Goal: Information Seeking & Learning: Learn about a topic

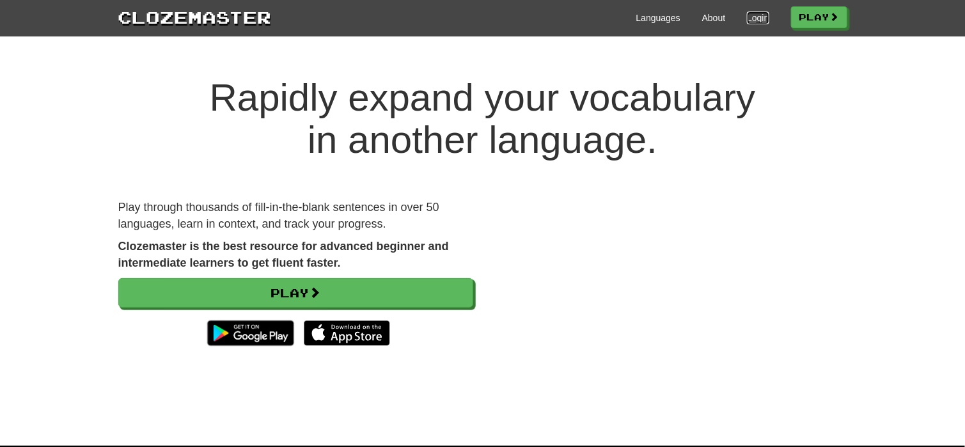
click at [751, 12] on link "Login" at bounding box center [758, 18] width 22 height 13
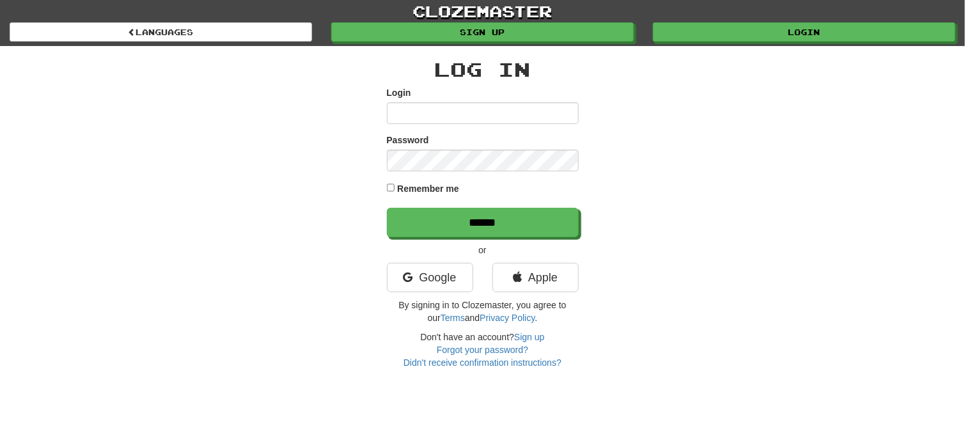
click at [512, 109] on input "Login" at bounding box center [483, 113] width 192 height 22
type input "**********"
click at [387, 208] on input "******" at bounding box center [483, 222] width 192 height 29
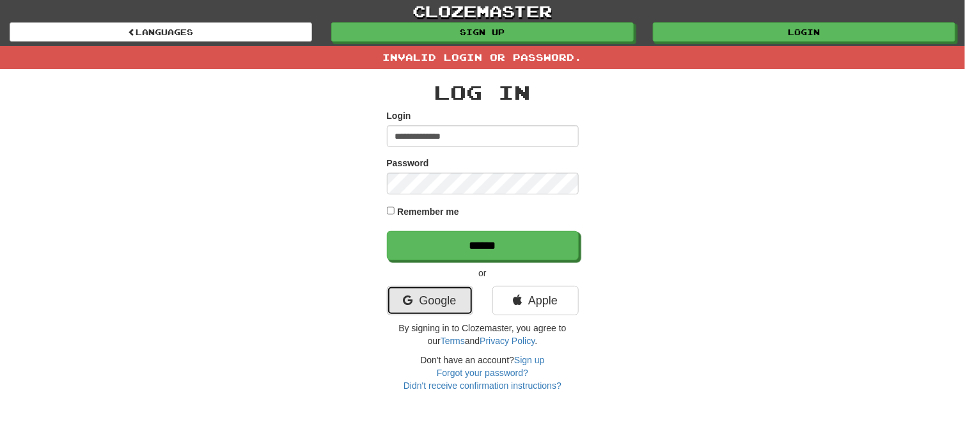
click at [441, 289] on link "Google" at bounding box center [430, 300] width 86 height 29
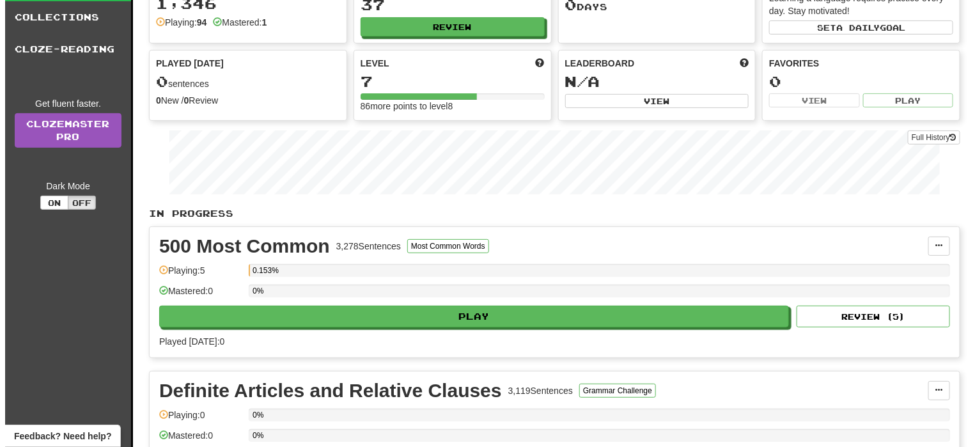
scroll to position [106, 0]
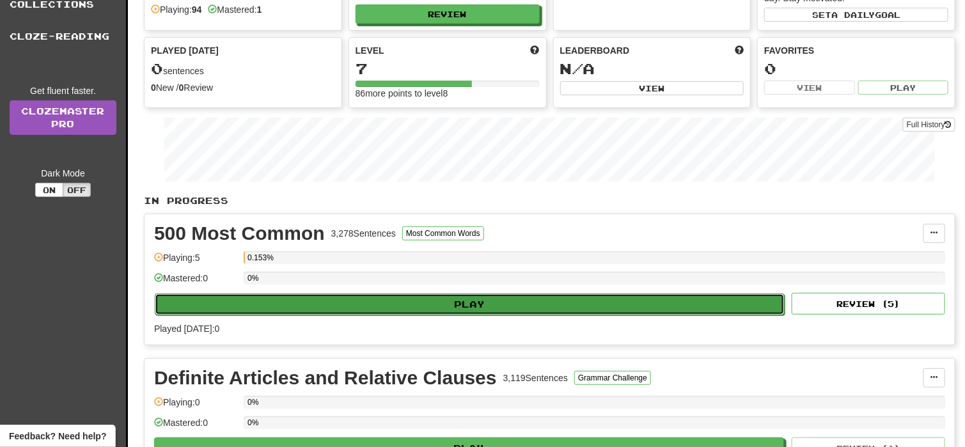
click at [483, 296] on button "Play" at bounding box center [470, 304] width 630 height 22
select select "**"
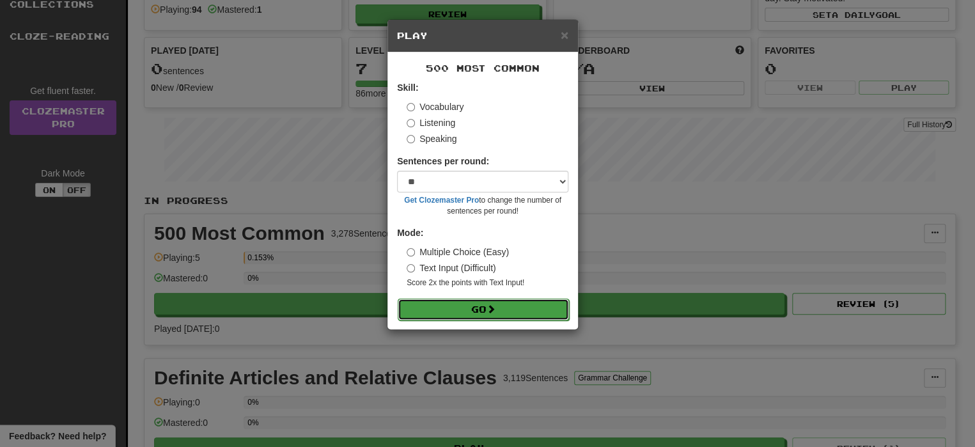
click at [480, 304] on button "Go" at bounding box center [483, 310] width 171 height 22
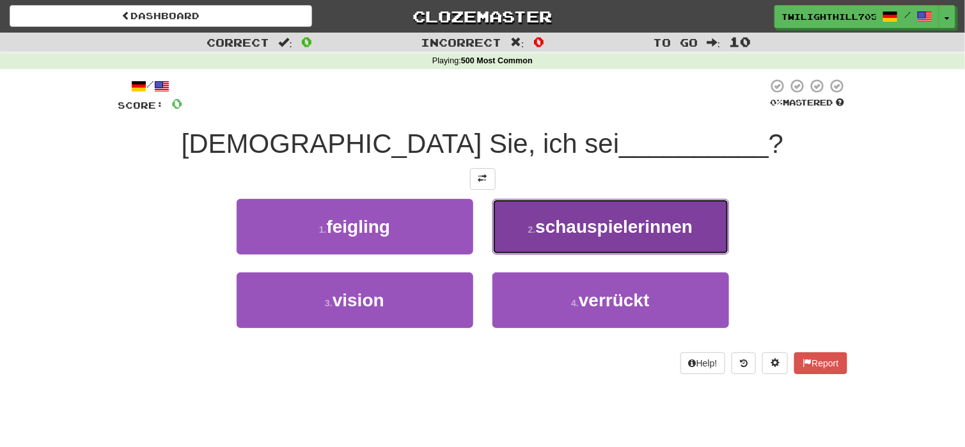
click at [621, 217] on span "schauspielerinnen" at bounding box center [613, 227] width 157 height 20
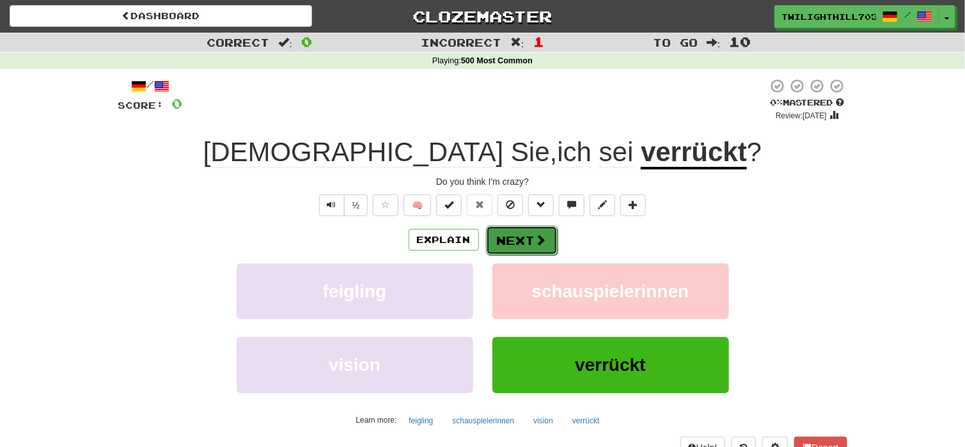
drag, startPoint x: 621, startPoint y: 217, endPoint x: 533, endPoint y: 228, distance: 88.8
click at [533, 228] on button "Next" at bounding box center [522, 240] width 72 height 29
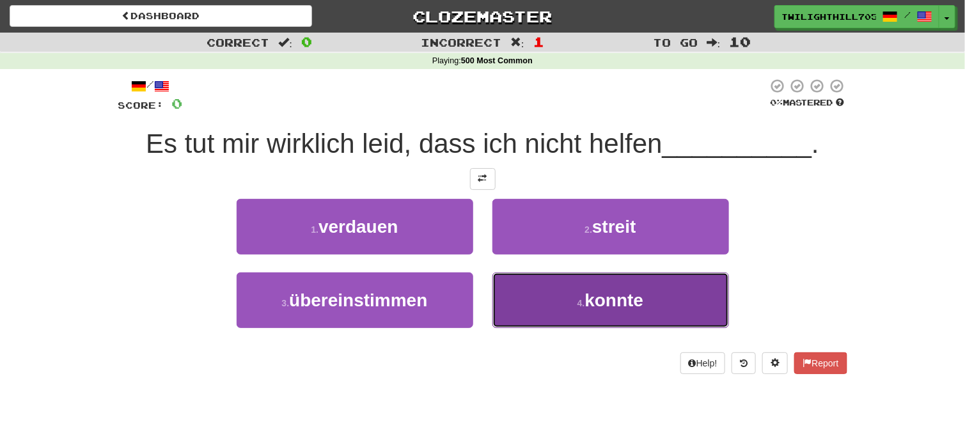
click at [564, 301] on button "4 . konnte" at bounding box center [610, 300] width 237 height 56
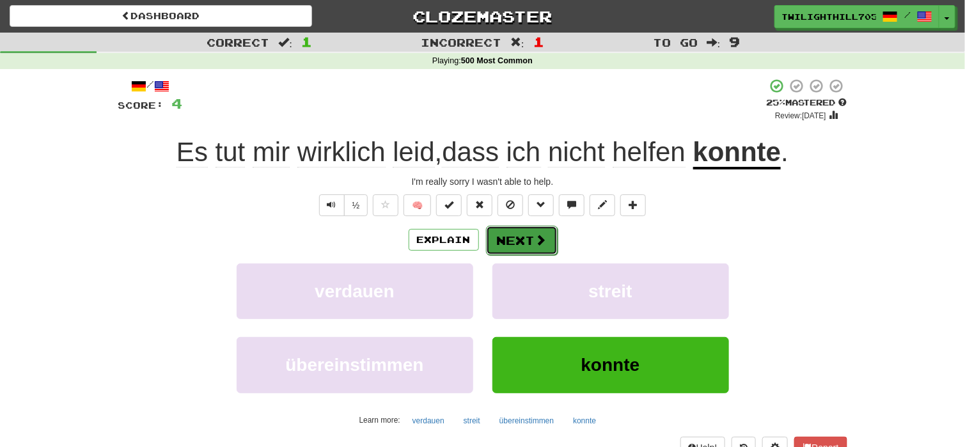
click at [535, 239] on span at bounding box center [541, 240] width 12 height 12
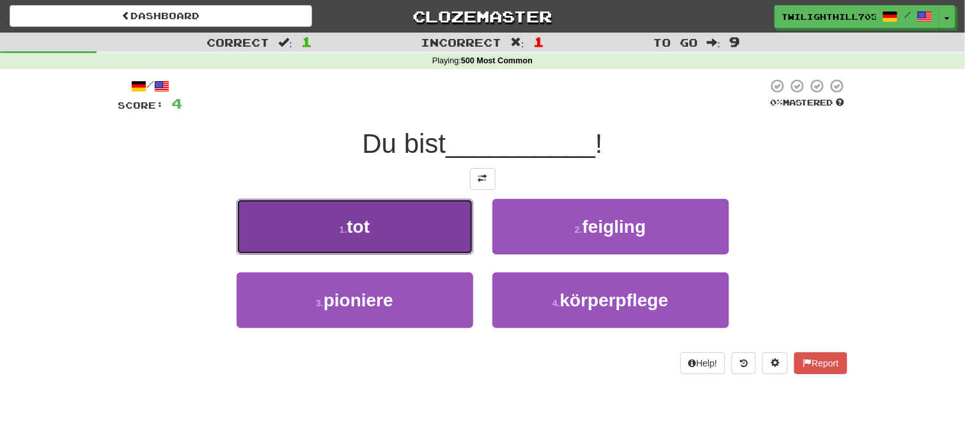
click at [438, 225] on button "1 . tot" at bounding box center [355, 227] width 237 height 56
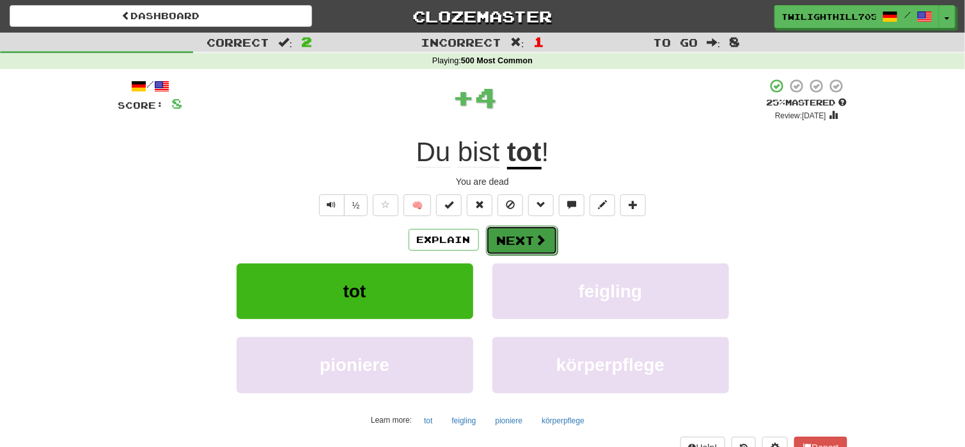
click at [526, 235] on button "Next" at bounding box center [522, 240] width 72 height 29
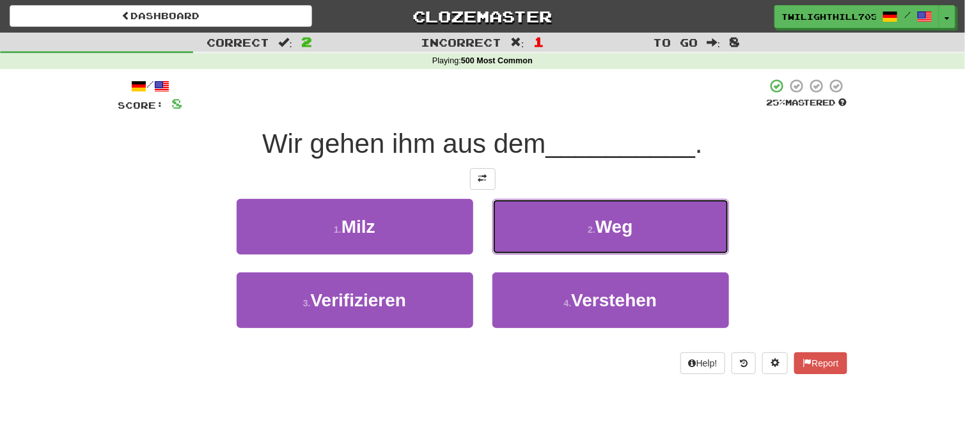
click at [526, 235] on button "2 . Weg" at bounding box center [610, 227] width 237 height 56
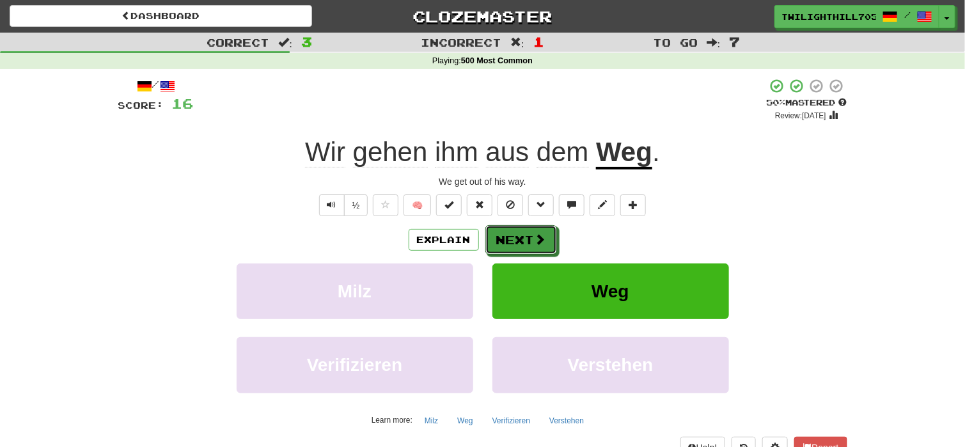
click at [526, 235] on button "Next" at bounding box center [521, 239] width 72 height 29
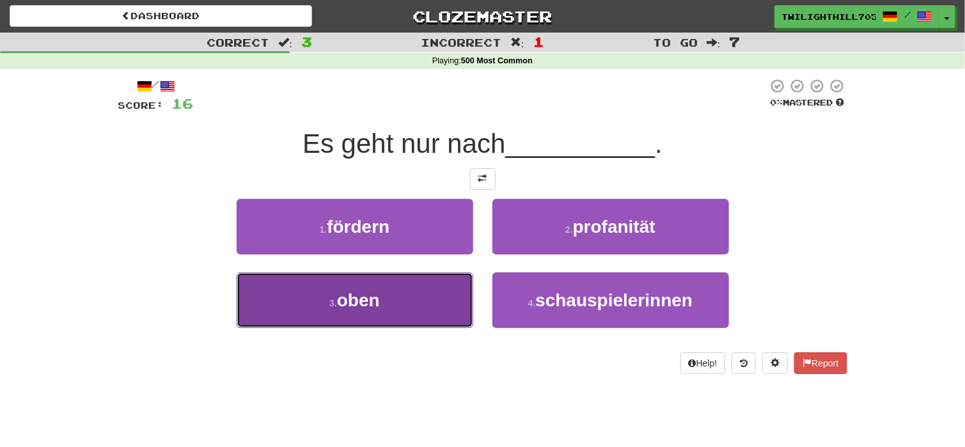
click at [413, 319] on button "3 . oben" at bounding box center [355, 300] width 237 height 56
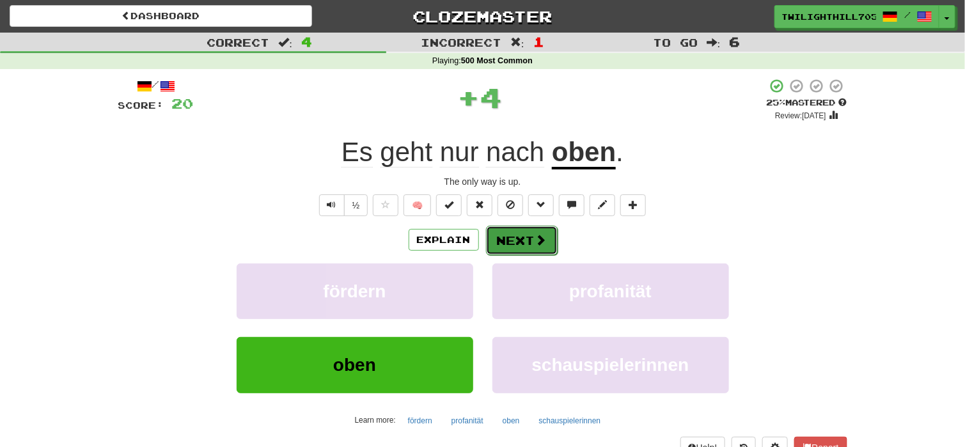
click at [506, 236] on button "Next" at bounding box center [522, 240] width 72 height 29
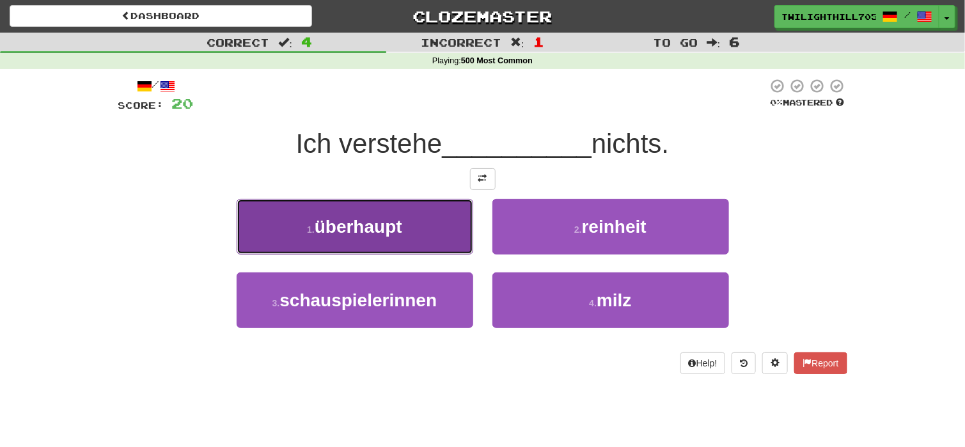
click at [462, 225] on button "1 . überhaupt" at bounding box center [355, 227] width 237 height 56
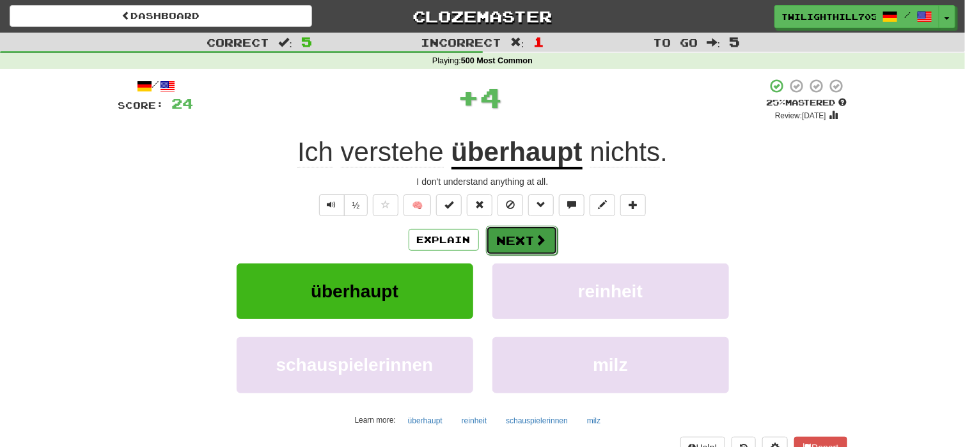
click at [513, 235] on button "Next" at bounding box center [522, 240] width 72 height 29
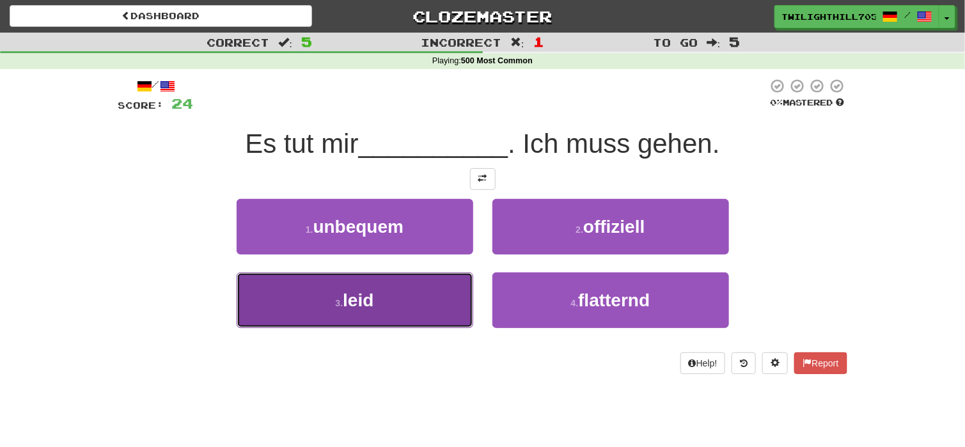
click at [454, 279] on button "3 . leid" at bounding box center [355, 300] width 237 height 56
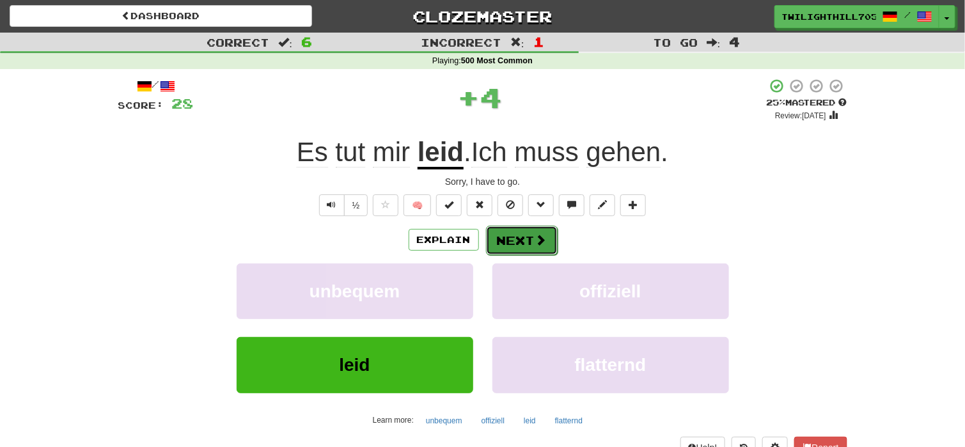
click at [503, 232] on button "Next" at bounding box center [522, 240] width 72 height 29
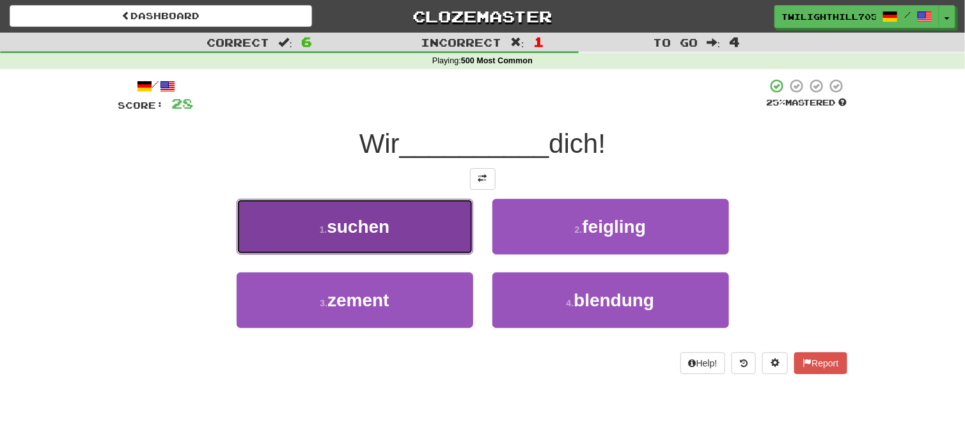
click at [452, 203] on button "1 . suchen" at bounding box center [355, 227] width 237 height 56
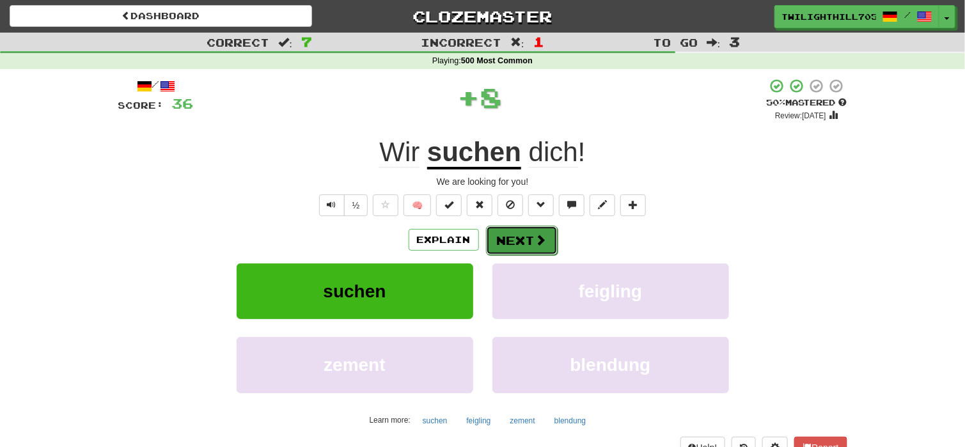
click at [527, 240] on button "Next" at bounding box center [522, 240] width 72 height 29
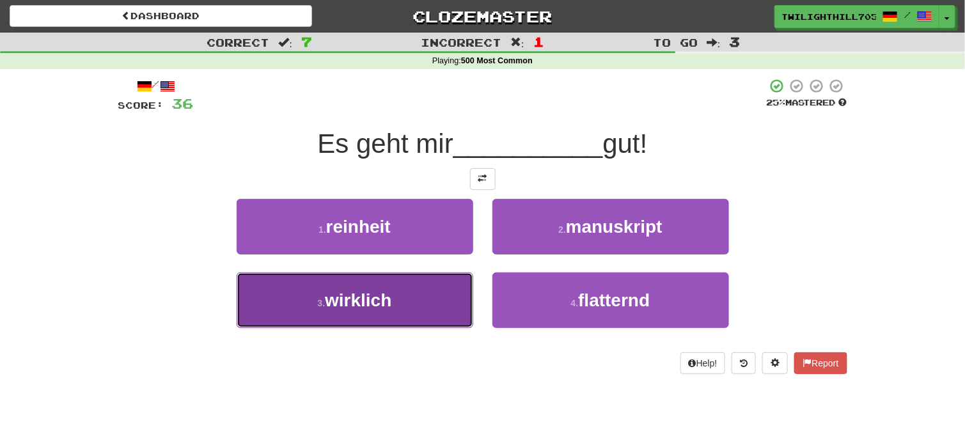
click at [439, 308] on button "3 . wirklich" at bounding box center [355, 300] width 237 height 56
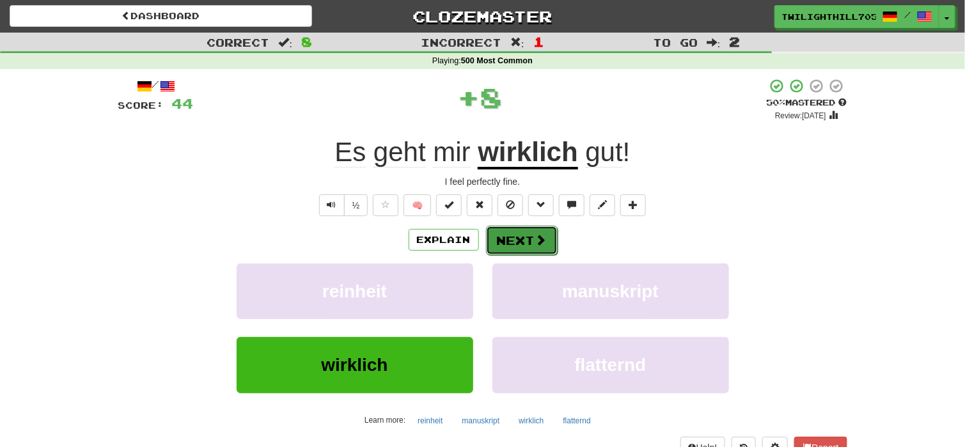
click at [527, 238] on button "Next" at bounding box center [522, 240] width 72 height 29
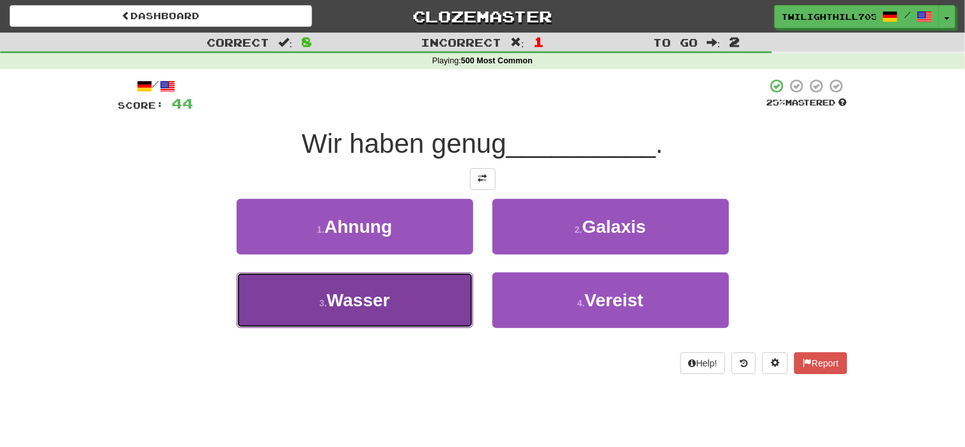
click at [431, 294] on button "3 . Wasser" at bounding box center [355, 300] width 237 height 56
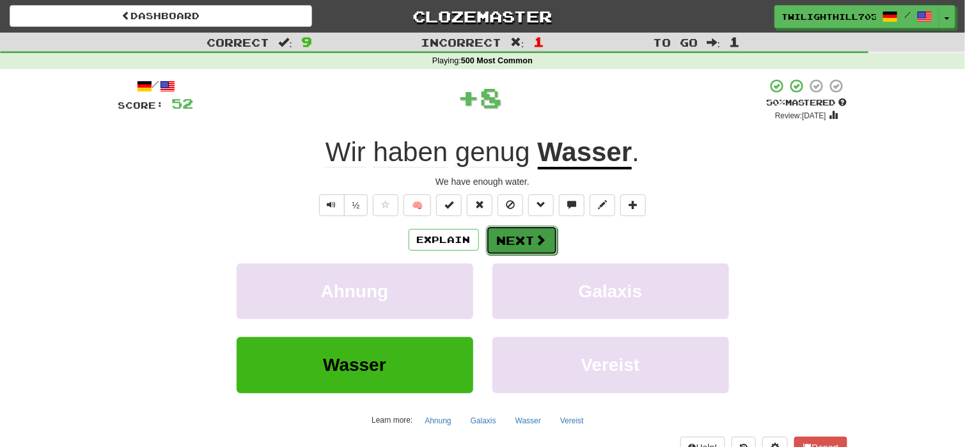
click at [510, 237] on button "Next" at bounding box center [522, 240] width 72 height 29
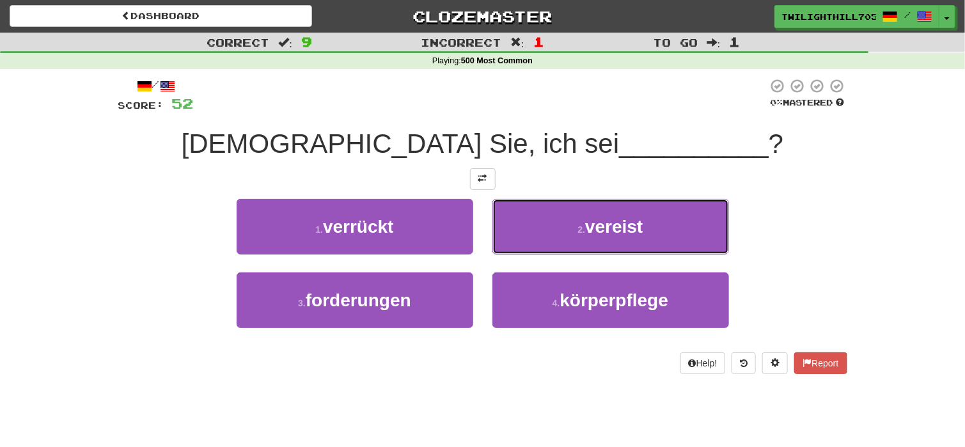
click at [510, 237] on button "2 . vereist" at bounding box center [610, 227] width 237 height 56
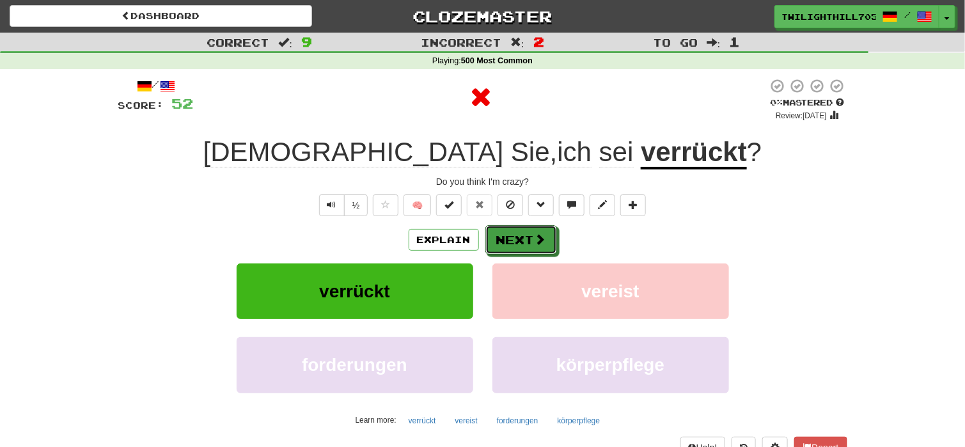
click at [510, 237] on button "Next" at bounding box center [521, 239] width 72 height 29
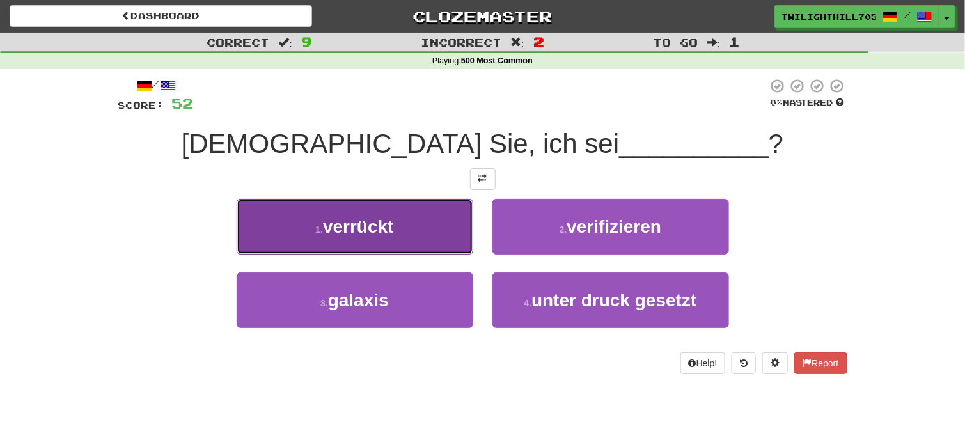
click at [430, 234] on button "1 . verrückt" at bounding box center [355, 227] width 237 height 56
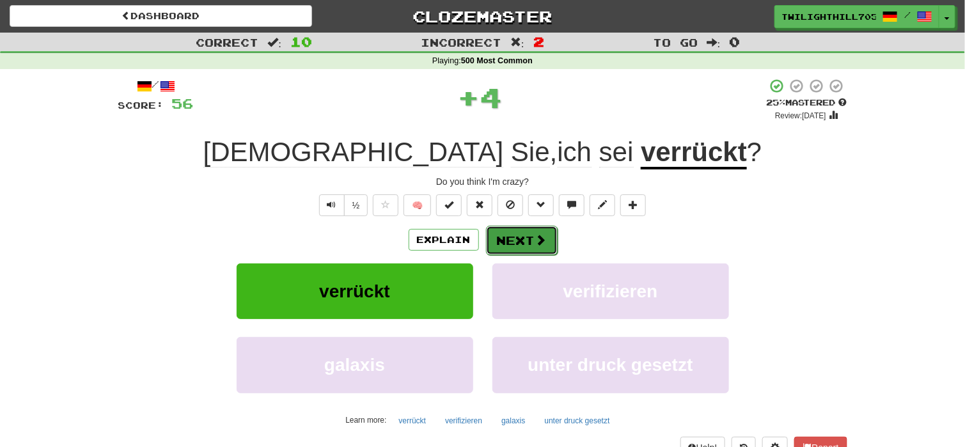
click at [489, 244] on button "Next" at bounding box center [522, 240] width 72 height 29
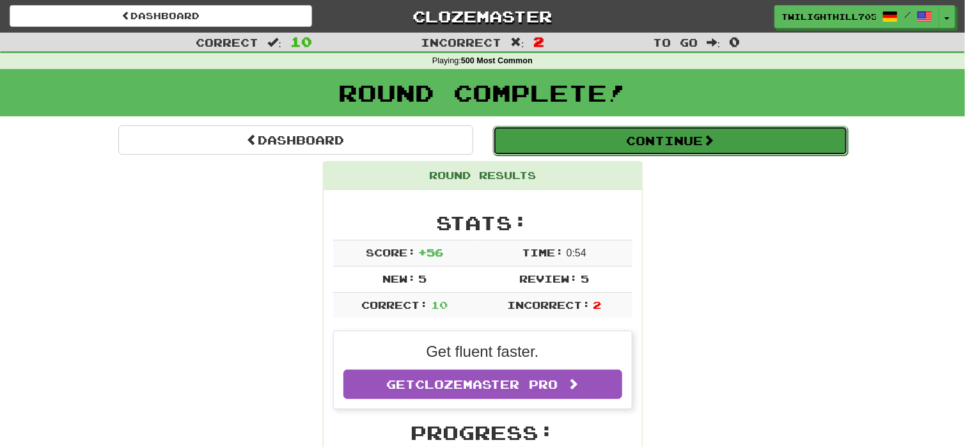
click at [611, 129] on button "Continue" at bounding box center [670, 140] width 355 height 29
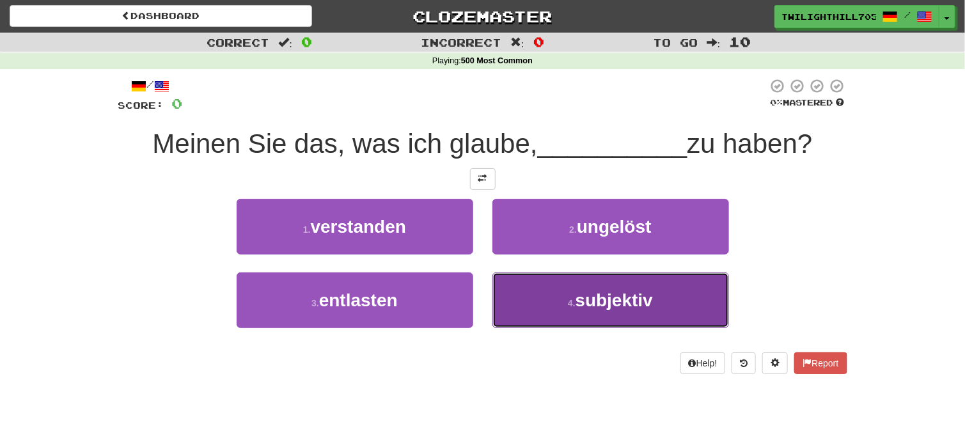
click at [540, 300] on button "4 . subjektiv" at bounding box center [610, 300] width 237 height 56
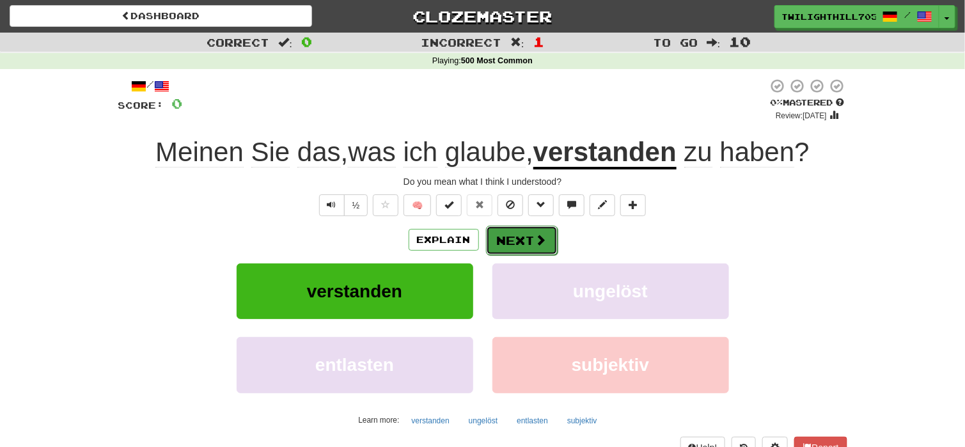
click at [516, 243] on button "Next" at bounding box center [522, 240] width 72 height 29
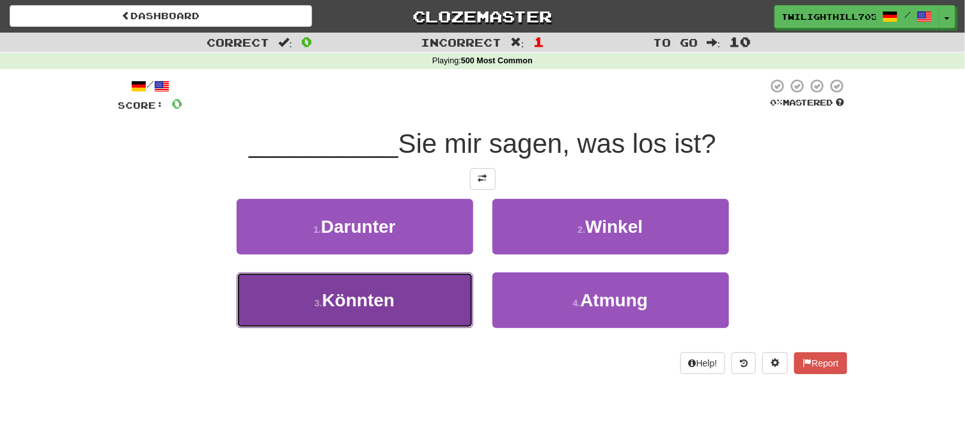
click at [418, 303] on button "3 . Könnten" at bounding box center [355, 300] width 237 height 56
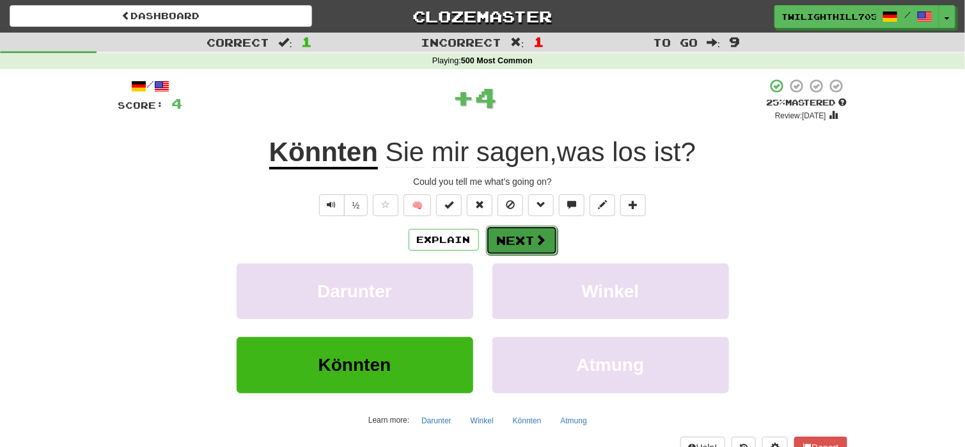
click at [506, 243] on button "Next" at bounding box center [522, 240] width 72 height 29
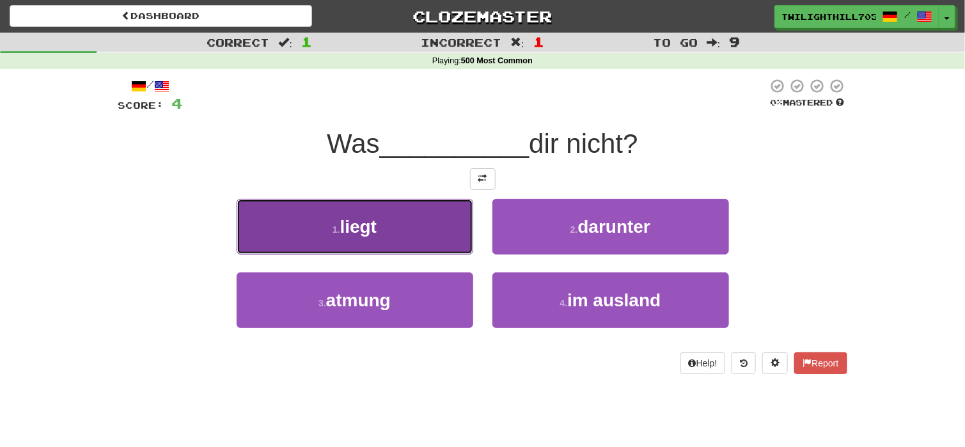
click at [439, 246] on button "1 . liegt" at bounding box center [355, 227] width 237 height 56
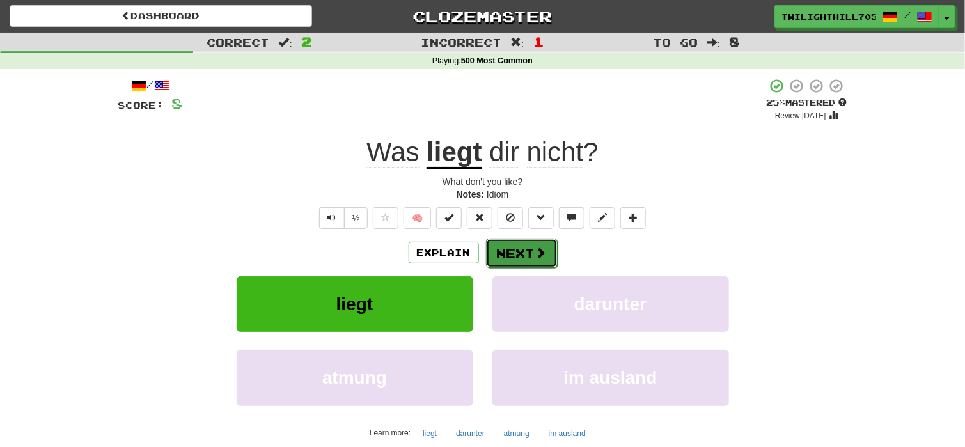
click at [499, 254] on button "Next" at bounding box center [522, 252] width 72 height 29
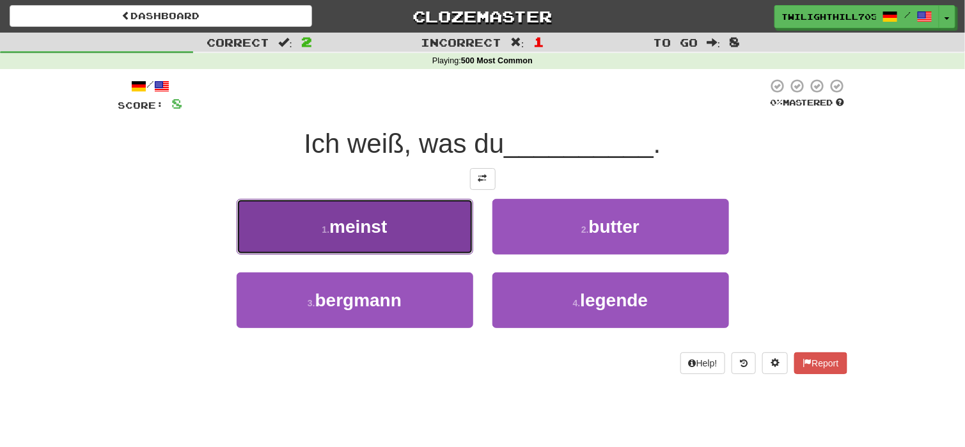
click at [440, 220] on button "1 . meinst" at bounding box center [355, 227] width 237 height 56
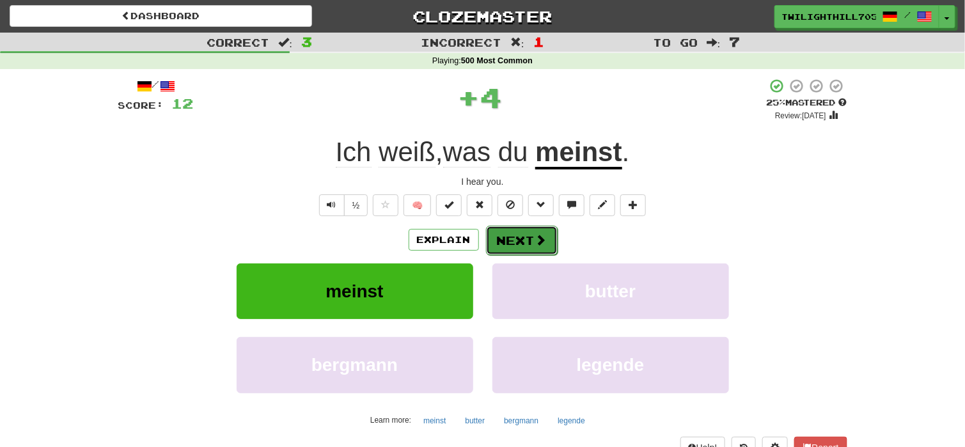
click at [529, 237] on button "Next" at bounding box center [522, 240] width 72 height 29
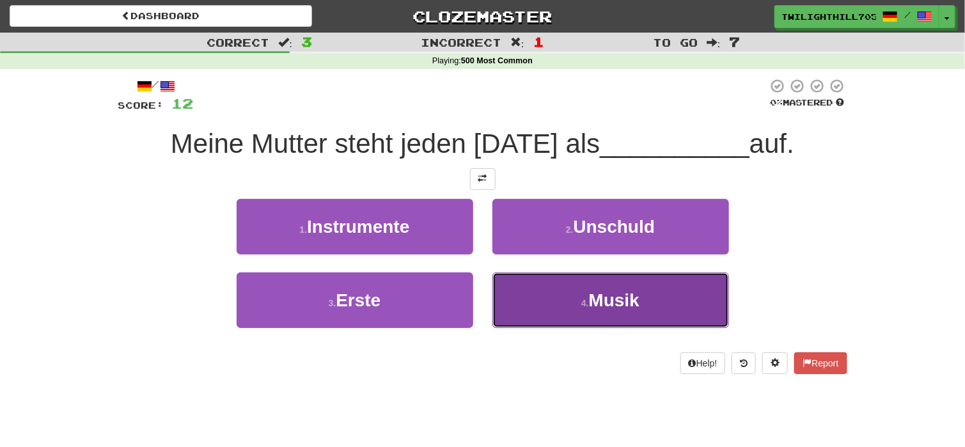
click at [517, 301] on button "4 . Musik" at bounding box center [610, 300] width 237 height 56
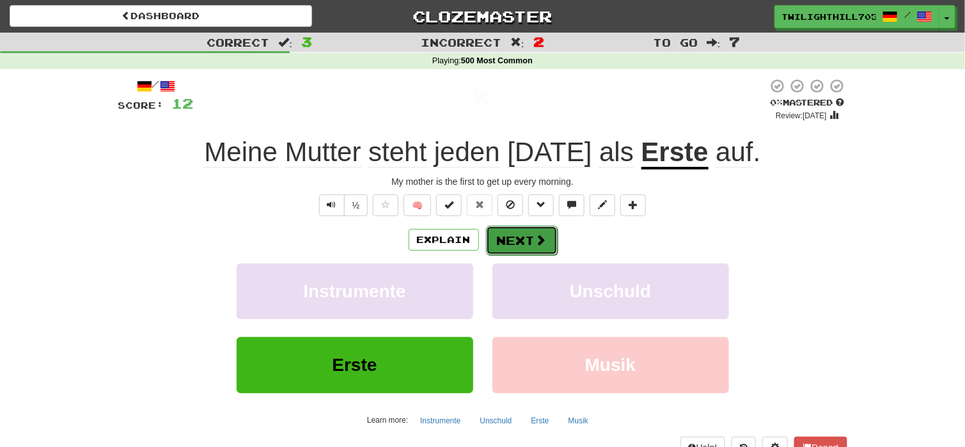
click at [504, 246] on button "Next" at bounding box center [522, 240] width 72 height 29
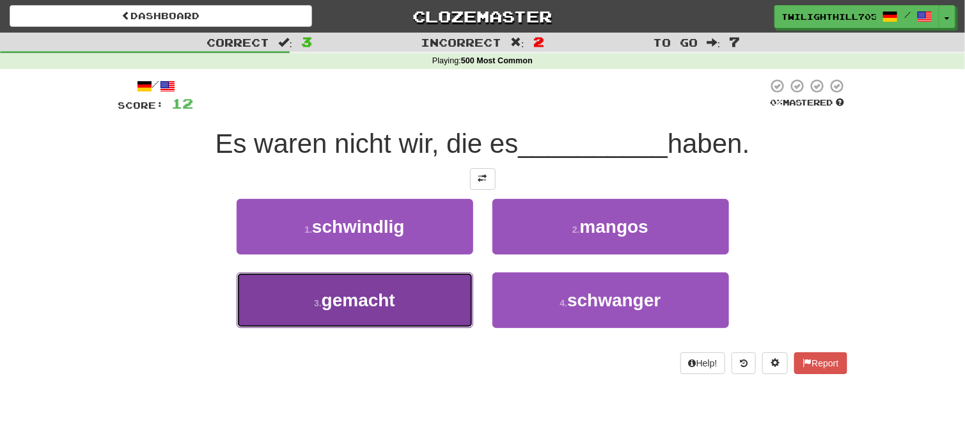
click at [426, 301] on button "3 . gemacht" at bounding box center [355, 300] width 237 height 56
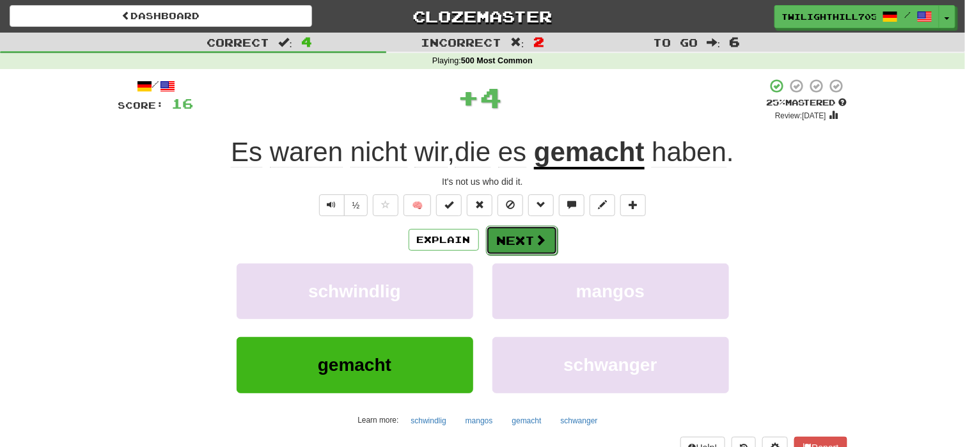
click at [506, 240] on button "Next" at bounding box center [522, 240] width 72 height 29
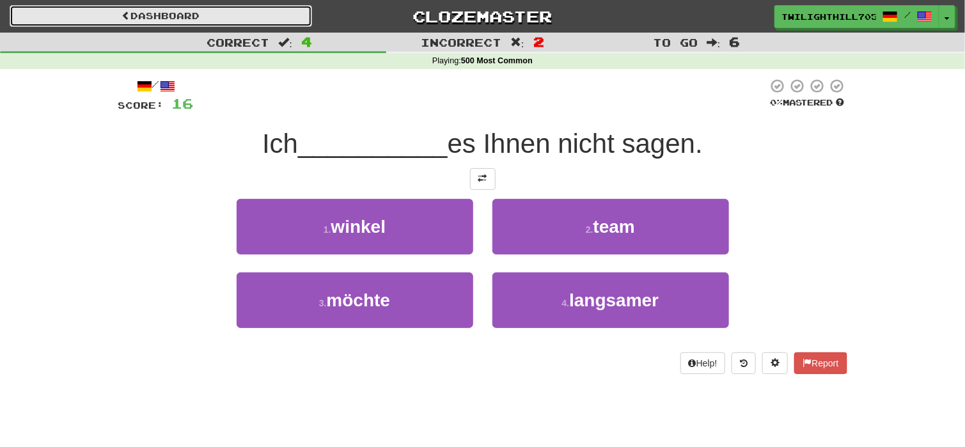
click at [231, 8] on link "Dashboard" at bounding box center [161, 16] width 302 height 22
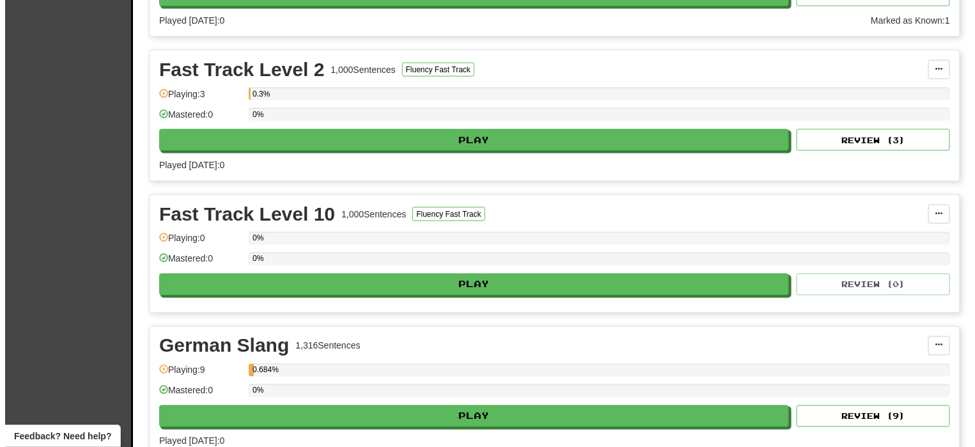
scroll to position [681, 0]
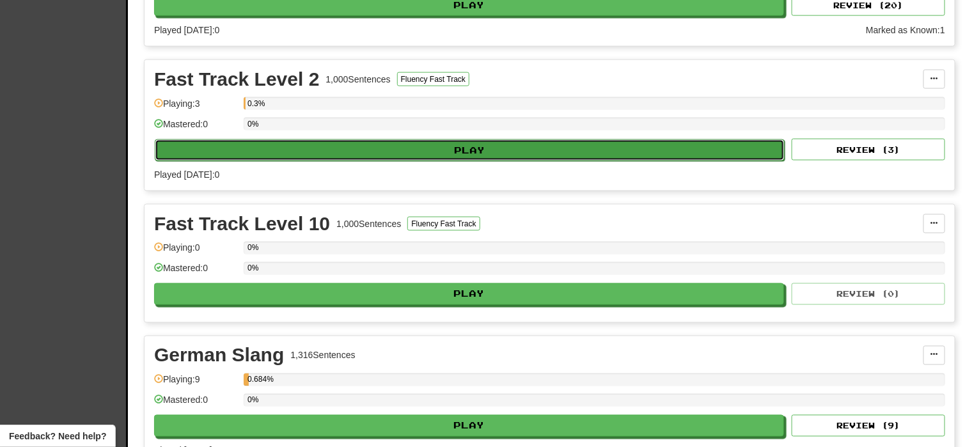
click at [304, 141] on button "Play" at bounding box center [470, 150] width 630 height 22
select select "**"
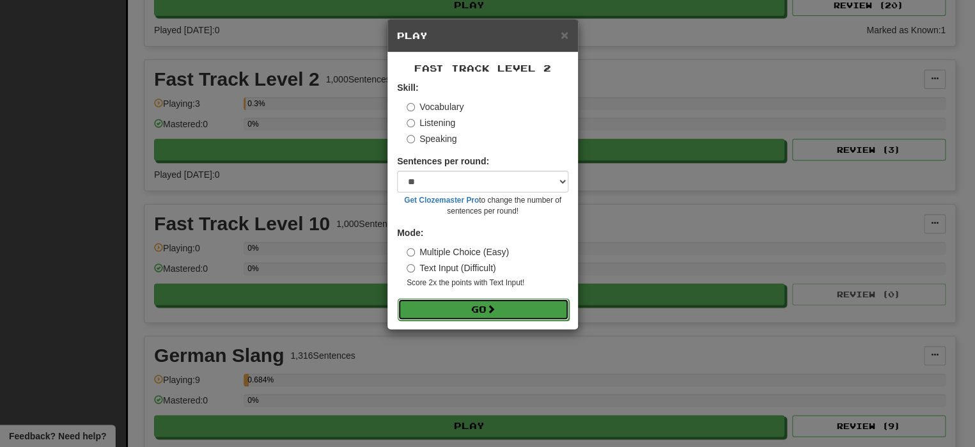
click at [433, 302] on button "Go" at bounding box center [483, 310] width 171 height 22
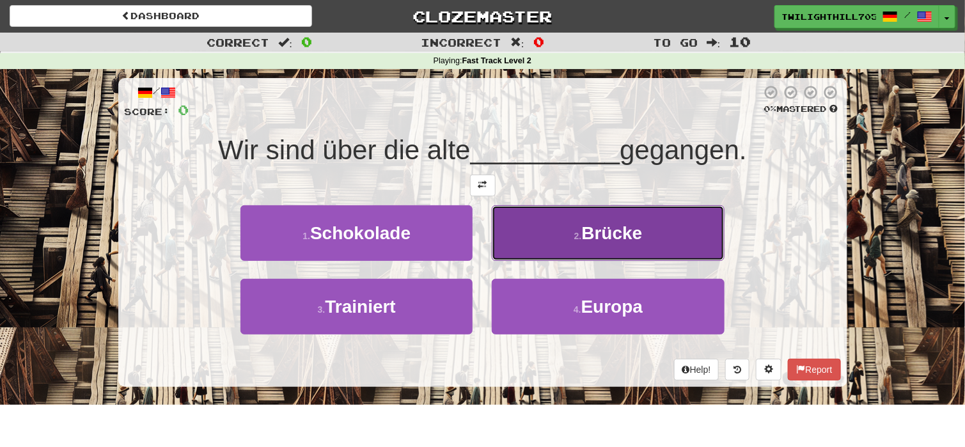
click at [541, 249] on button "2 . Brücke" at bounding box center [608, 233] width 232 height 56
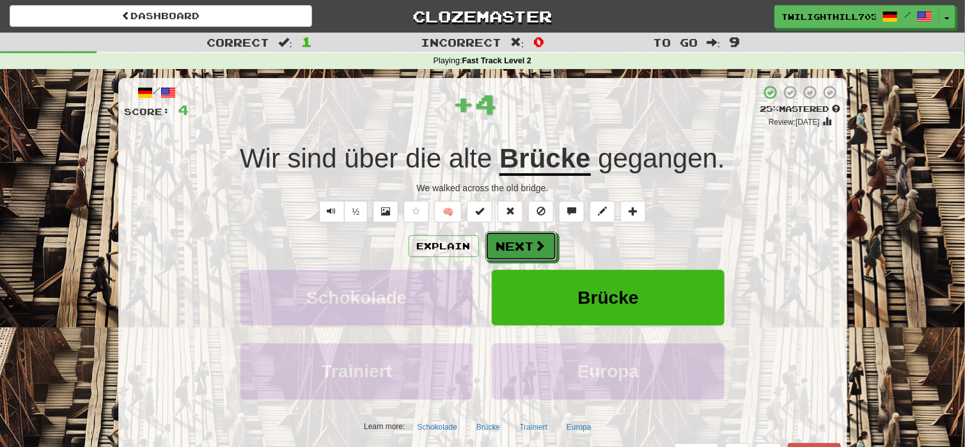
click at [541, 249] on span at bounding box center [541, 246] width 12 height 12
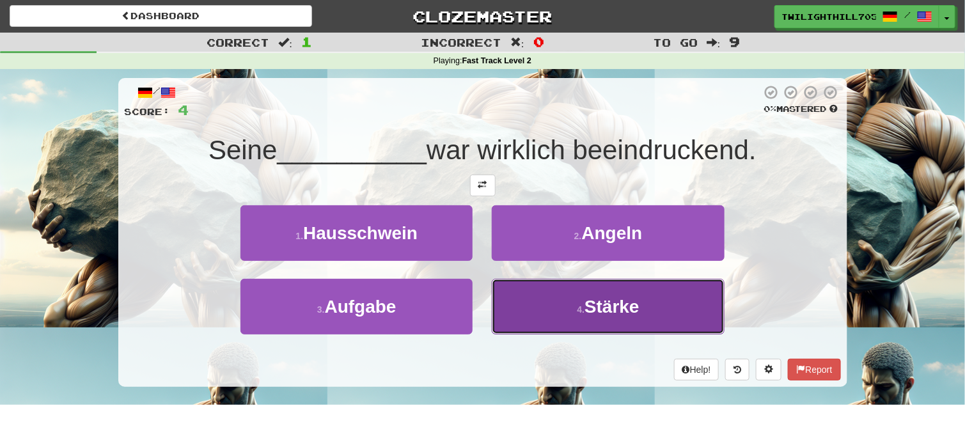
click at [535, 287] on button "4 . [PERSON_NAME]" at bounding box center [608, 307] width 232 height 56
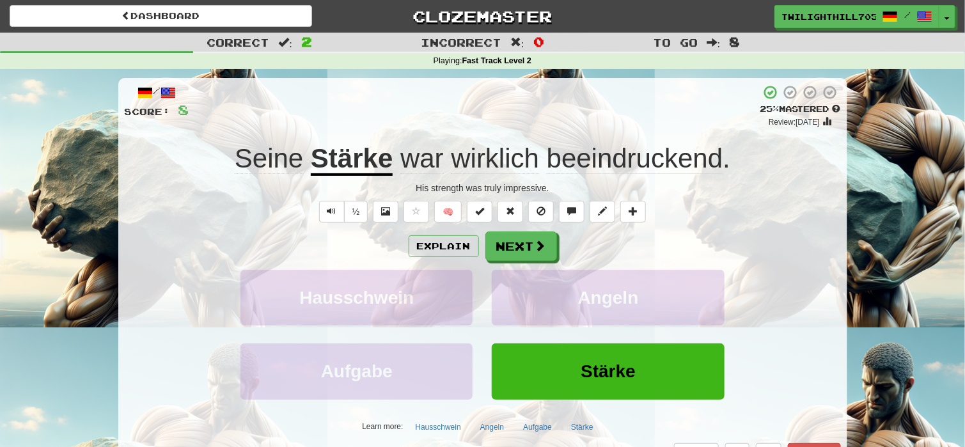
click at [598, 157] on span "beeindruckend" at bounding box center [635, 158] width 176 height 31
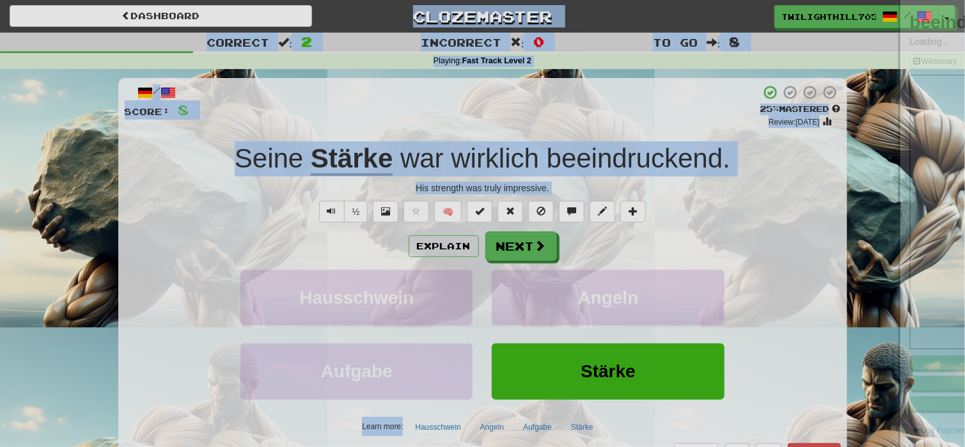
click at [598, 157] on div at bounding box center [482, 223] width 965 height 447
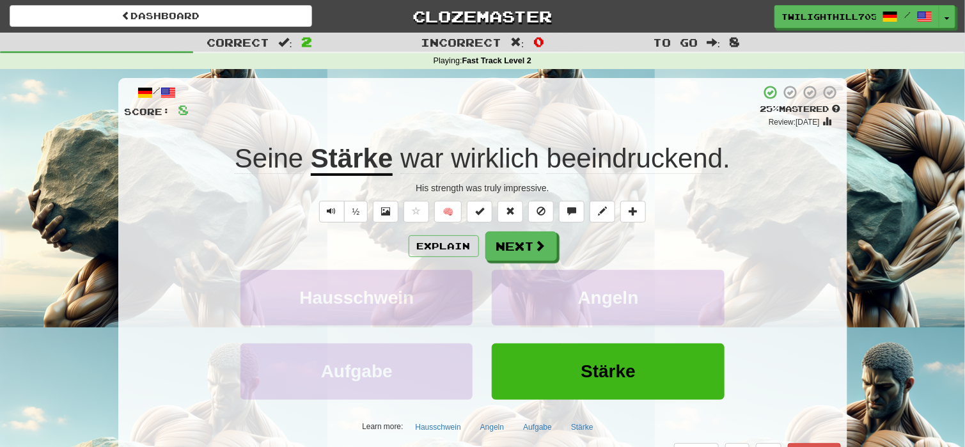
click at [598, 157] on span "beeindruckend" at bounding box center [635, 158] width 176 height 31
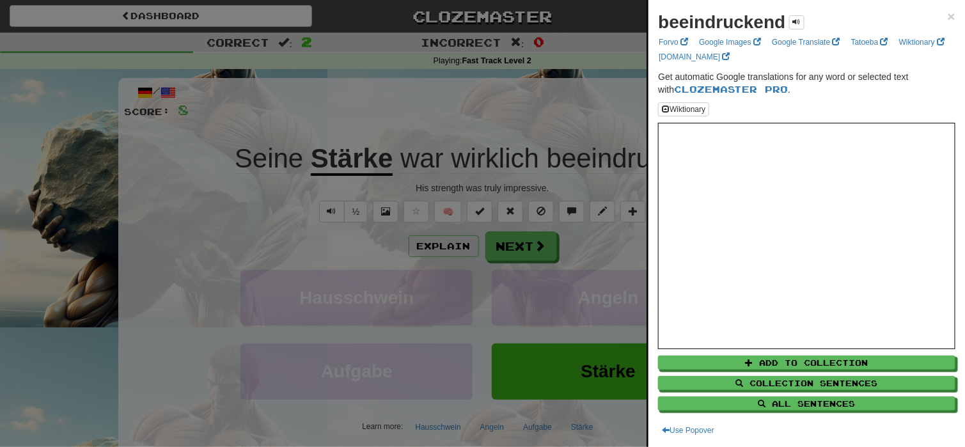
click at [568, 136] on div at bounding box center [482, 223] width 965 height 447
